Goal: Obtain resource: Obtain resource

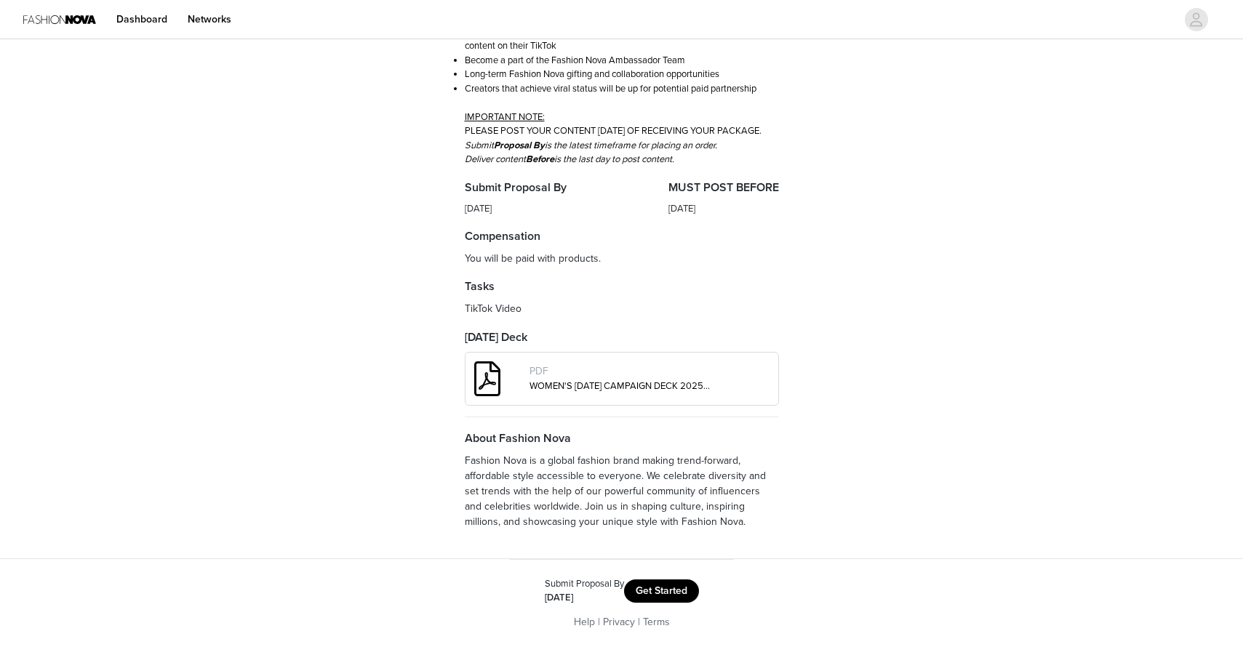
scroll to position [345, 0]
click at [601, 390] on link "WOMEN'S [DATE] CAMPAIGN DECK 2025 (1).pdf" at bounding box center [629, 386] width 201 height 12
click at [668, 585] on button "Get Started" at bounding box center [661, 591] width 75 height 23
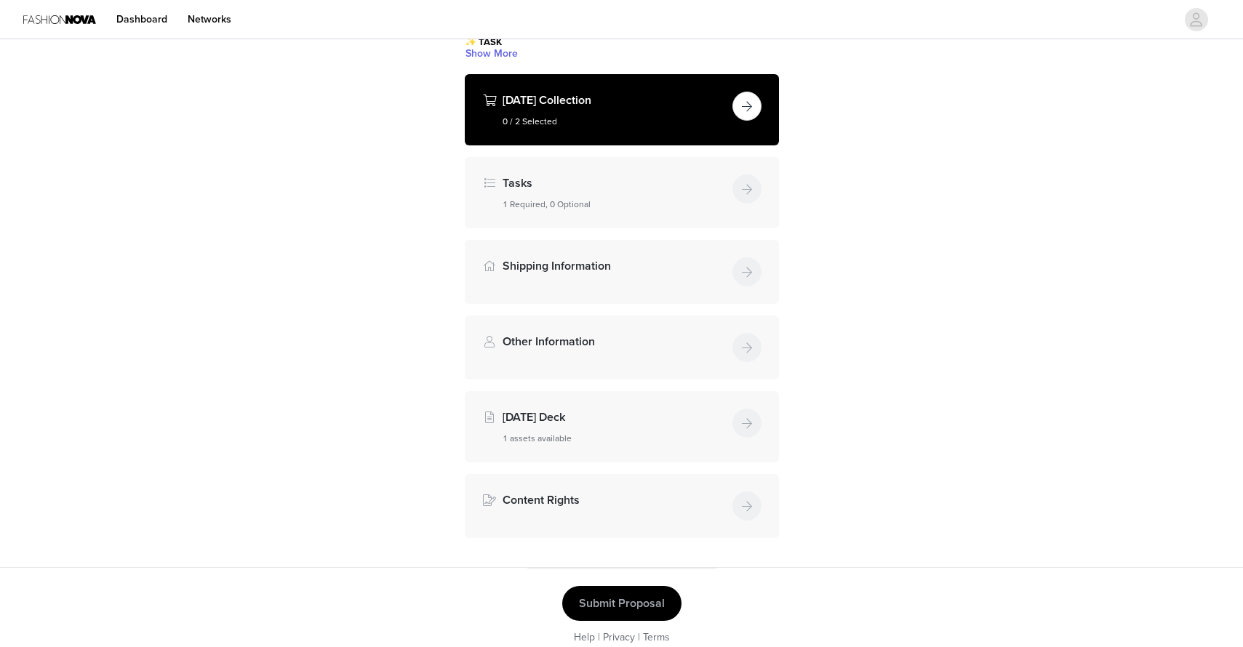
scroll to position [220, 0]
click at [752, 120] on button "button" at bounding box center [746, 105] width 29 height 29
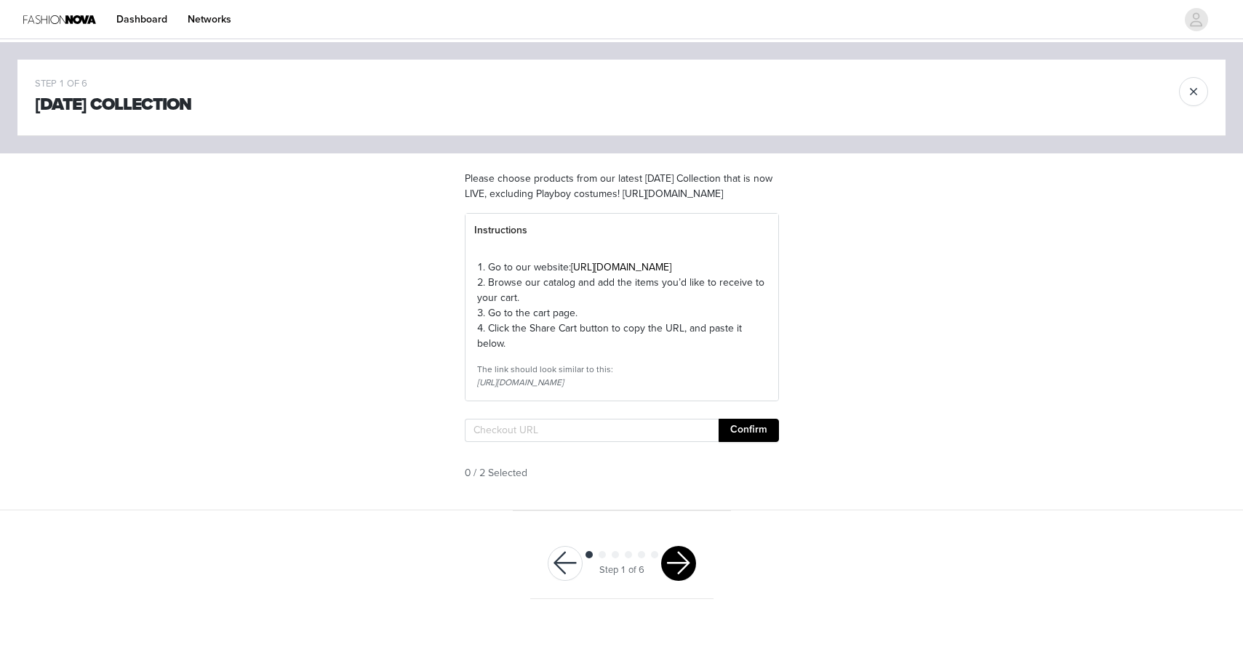
scroll to position [12, 0]
click at [679, 581] on button "button" at bounding box center [678, 563] width 35 height 35
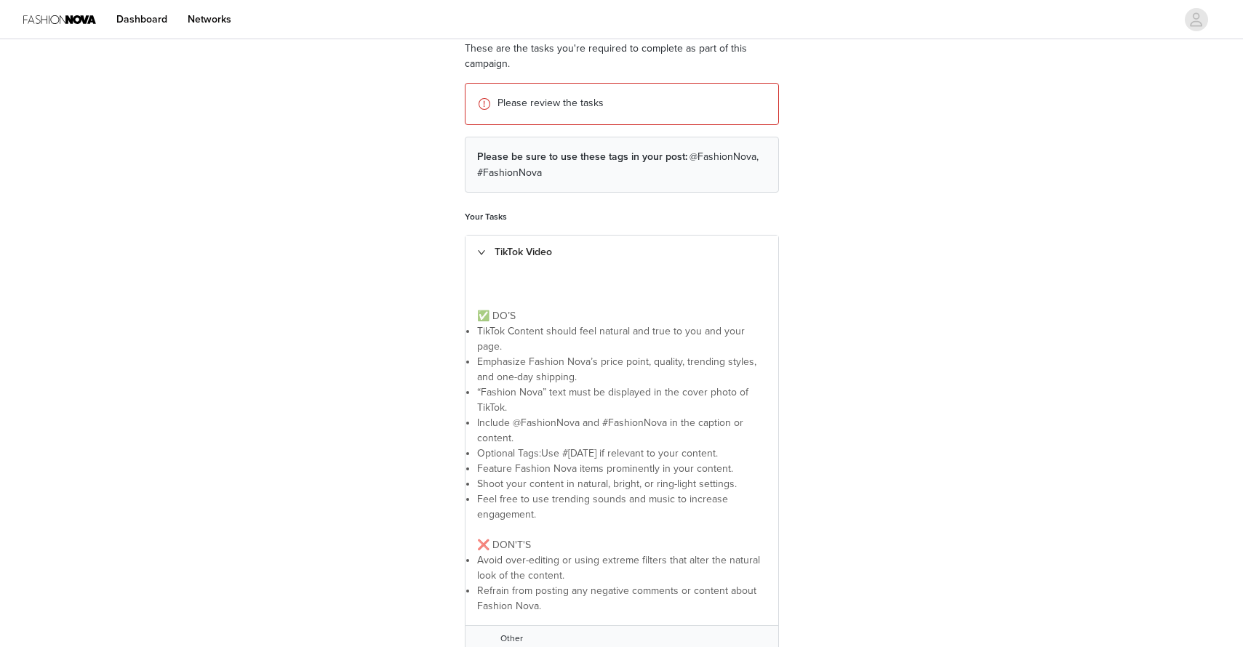
scroll to position [135, 1]
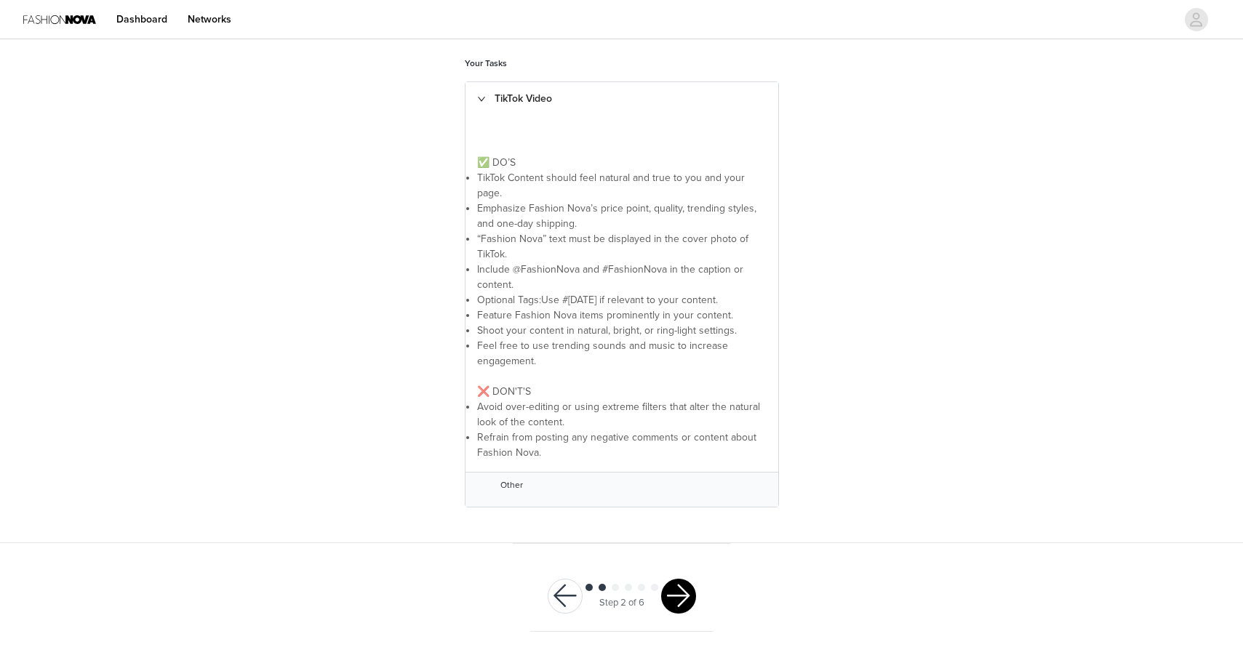
click at [687, 600] on button "button" at bounding box center [678, 596] width 35 height 35
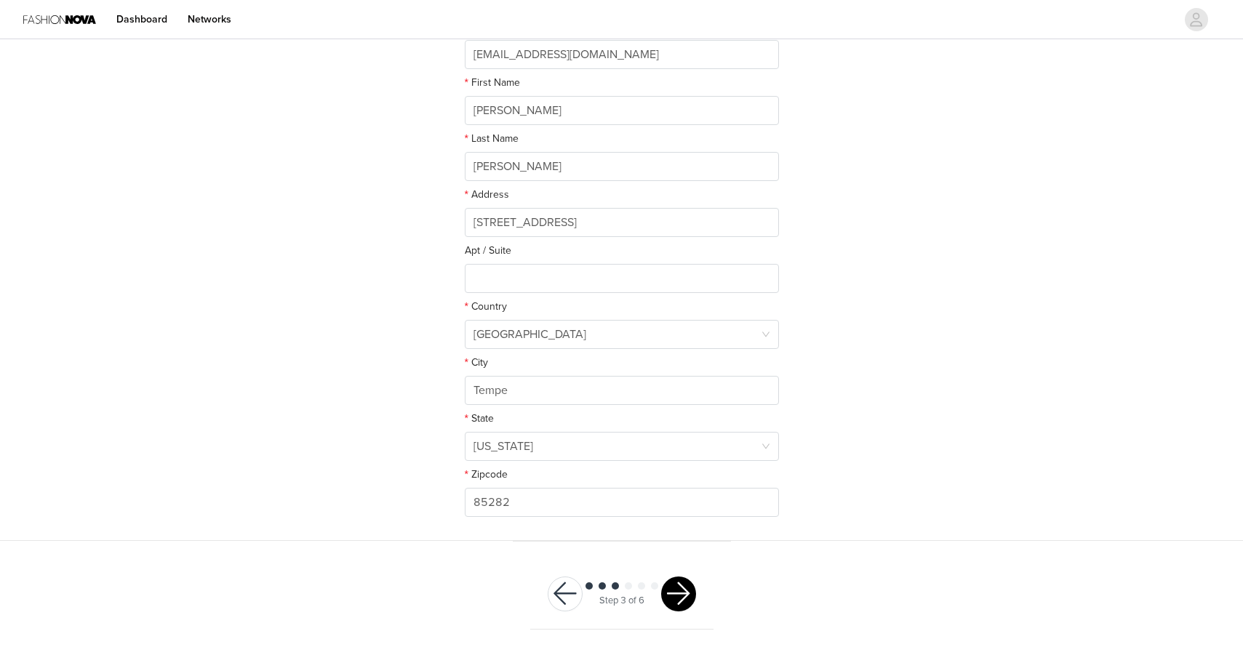
scroll to position [253, 0]
click at [687, 600] on button "button" at bounding box center [678, 594] width 35 height 35
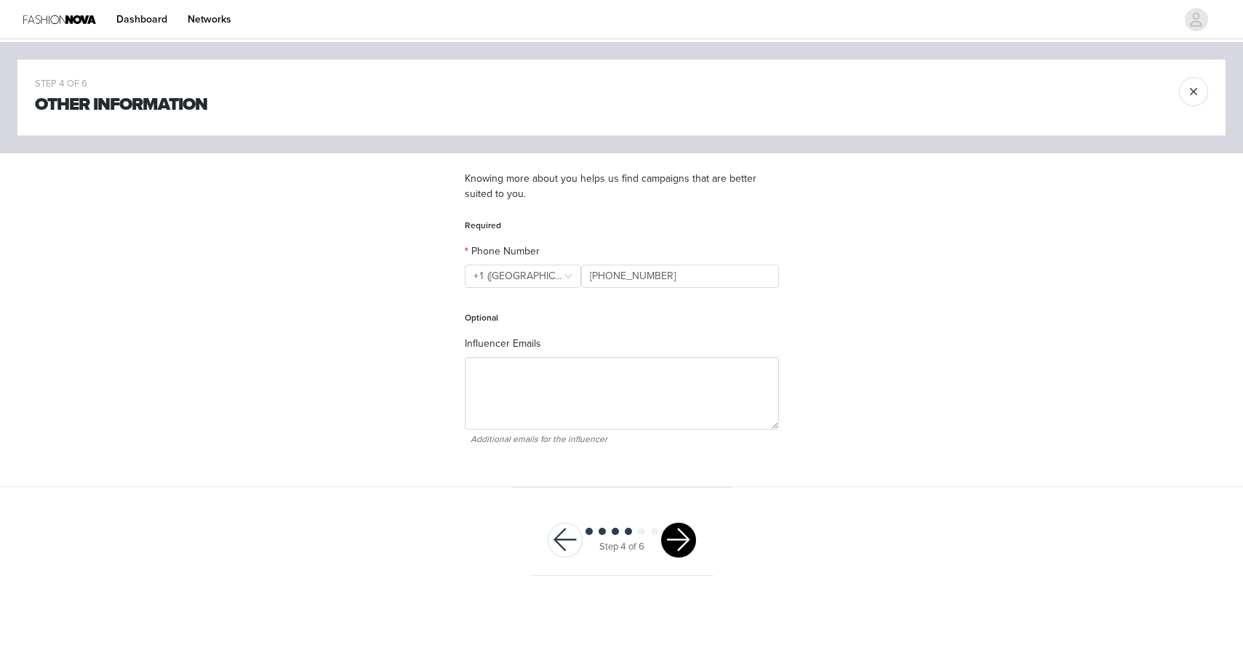
click at [1196, 85] on button "button" at bounding box center [1193, 91] width 29 height 29
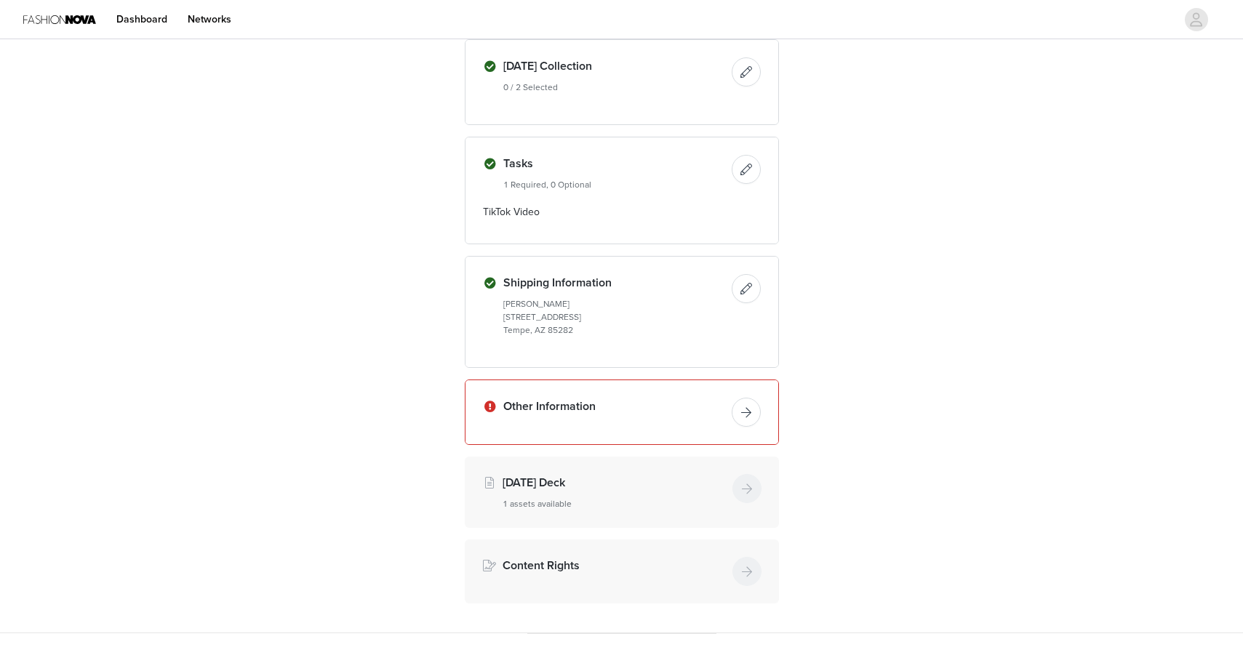
scroll to position [124, 0]
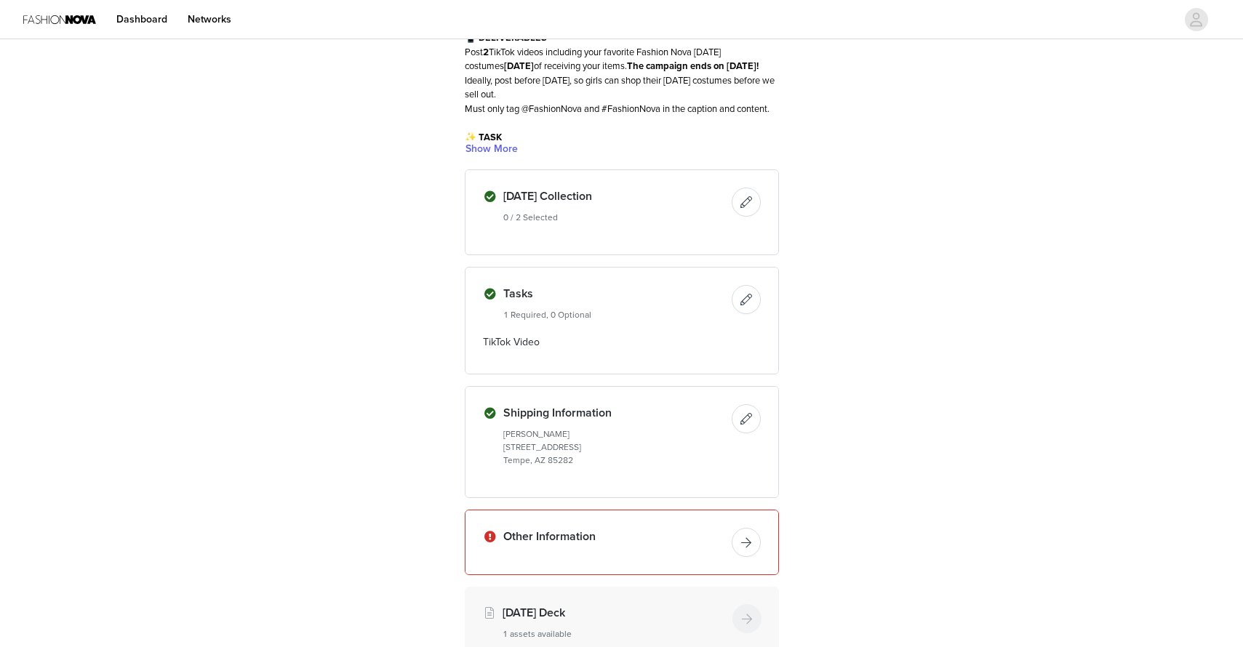
click at [689, 254] on div "[DATE] Collection 0 / 2 Selected" at bounding box center [621, 212] width 313 height 84
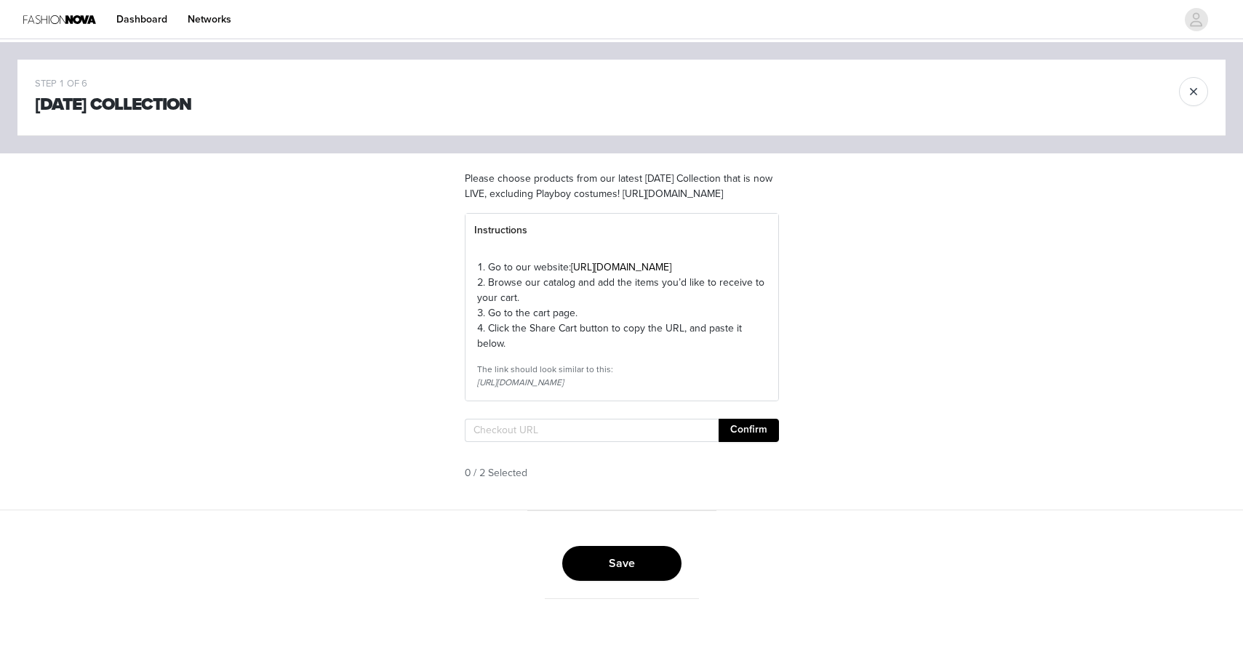
click at [1204, 92] on button "button" at bounding box center [1193, 91] width 29 height 29
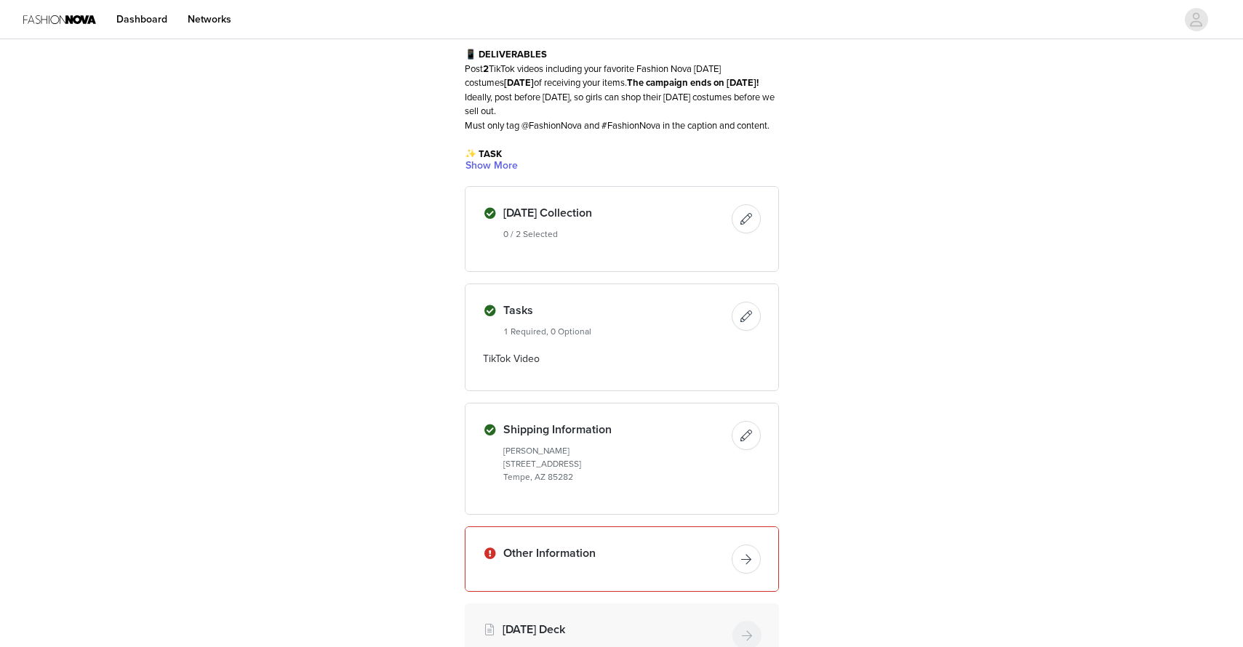
scroll to position [113, 0]
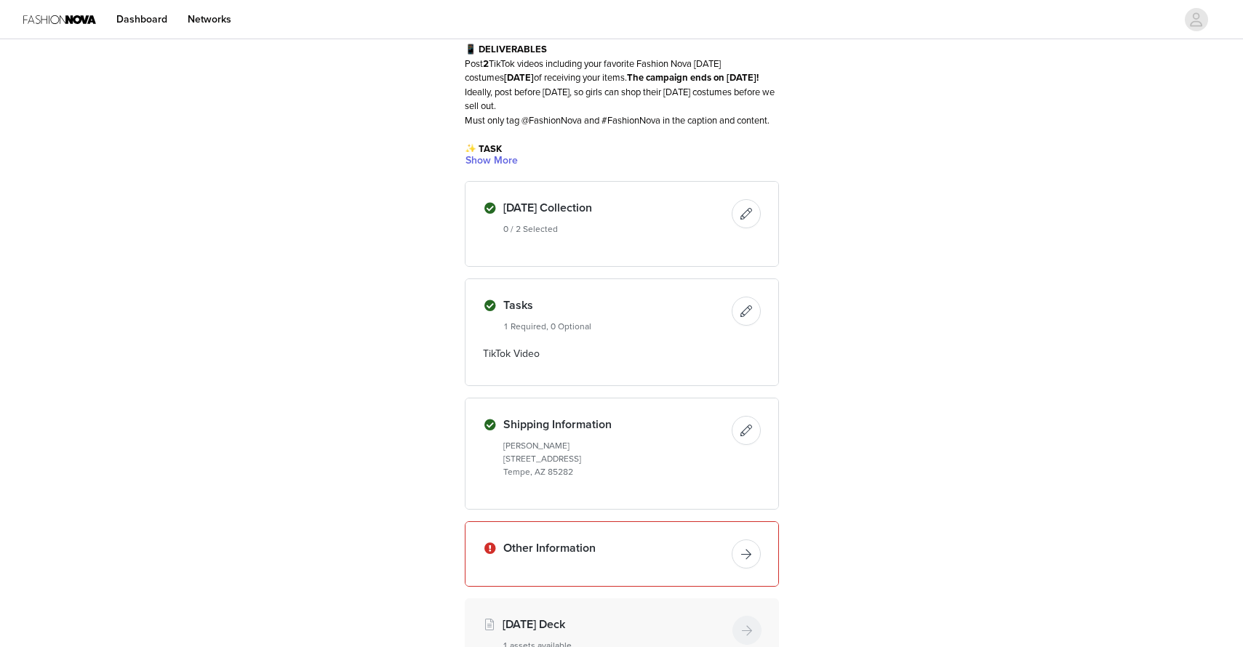
click at [614, 369] on div "Tasks 1 Required, 0 Optional TikTok Video" at bounding box center [621, 332] width 313 height 106
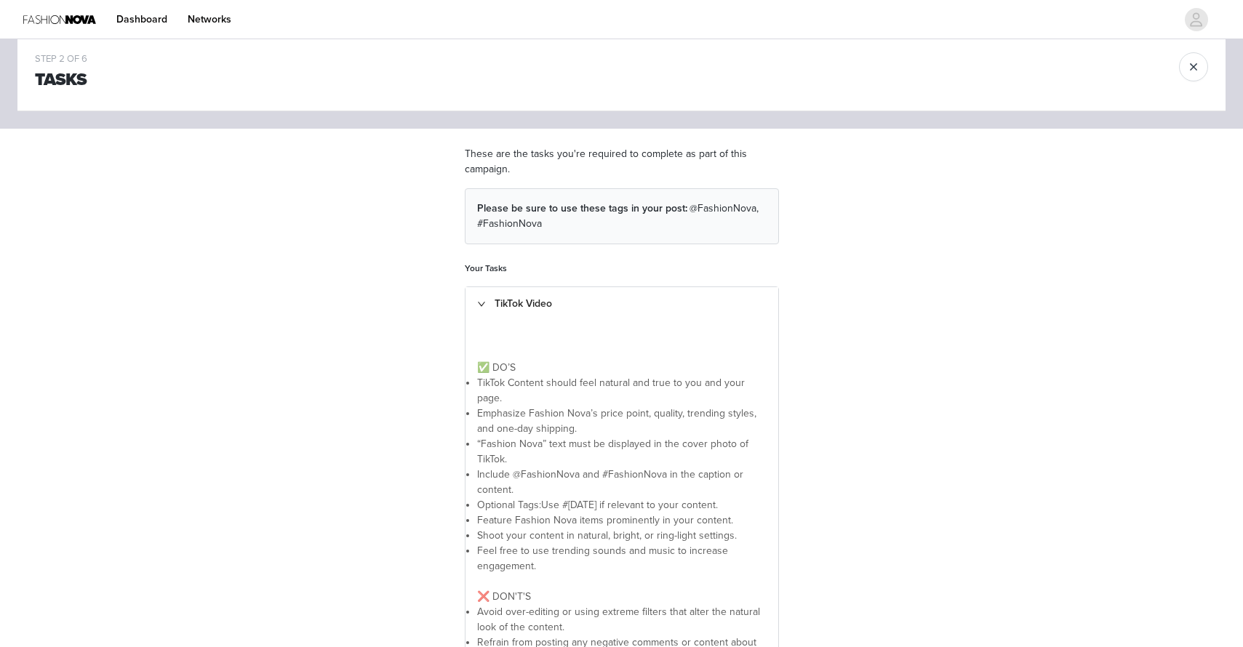
scroll to position [25, 0]
click at [1194, 57] on button "button" at bounding box center [1193, 66] width 29 height 29
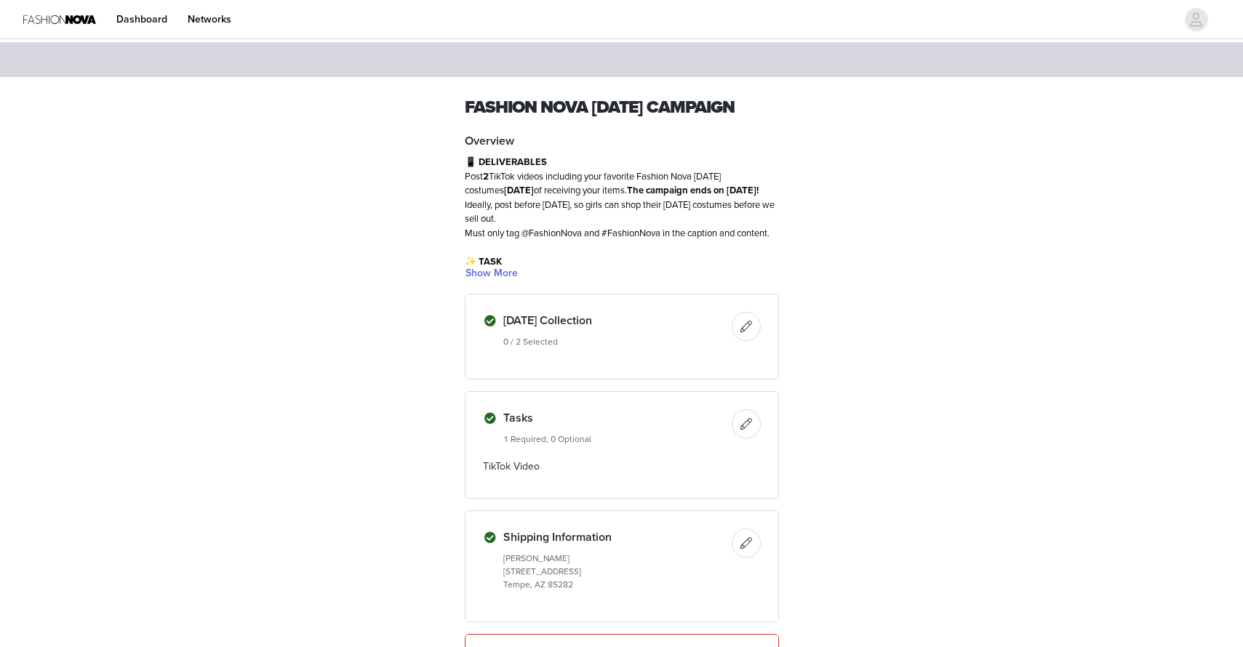
click at [565, 329] on h4 "[DATE] Collection" at bounding box center [614, 320] width 223 height 17
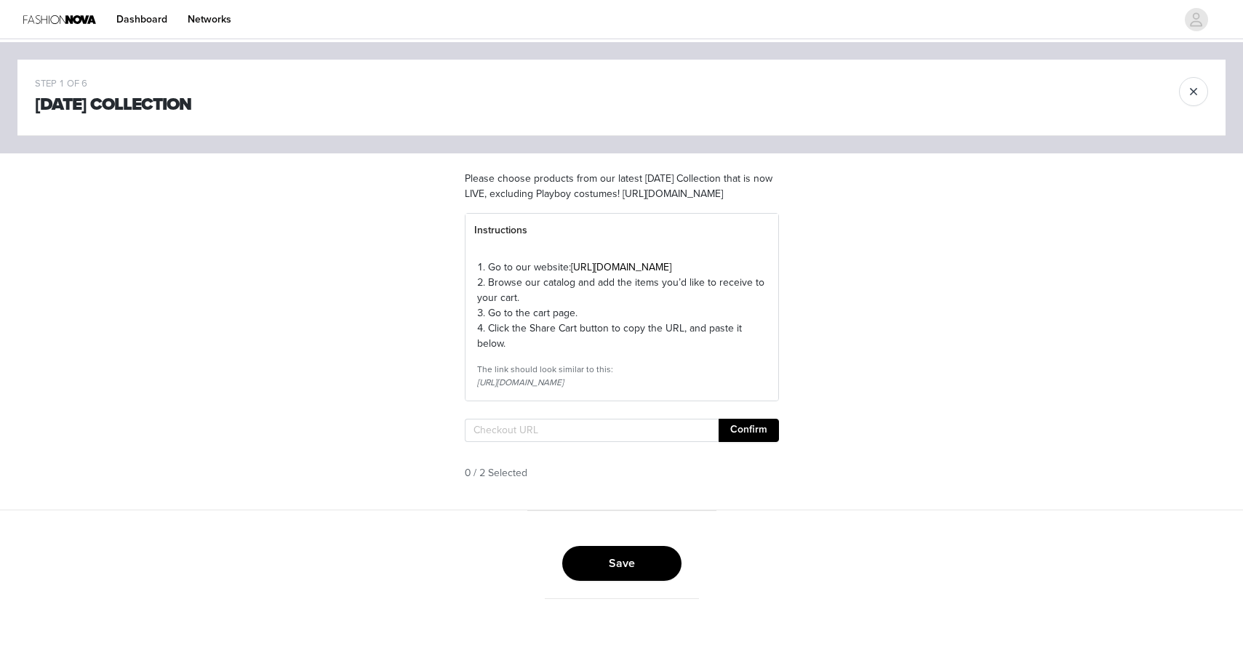
drag, startPoint x: 572, startPoint y: 299, endPoint x: 602, endPoint y: 299, distance: 29.8
click at [654, 273] on link "[URL][DOMAIN_NAME]" at bounding box center [621, 267] width 100 height 12
